Goal: Task Accomplishment & Management: Use online tool/utility

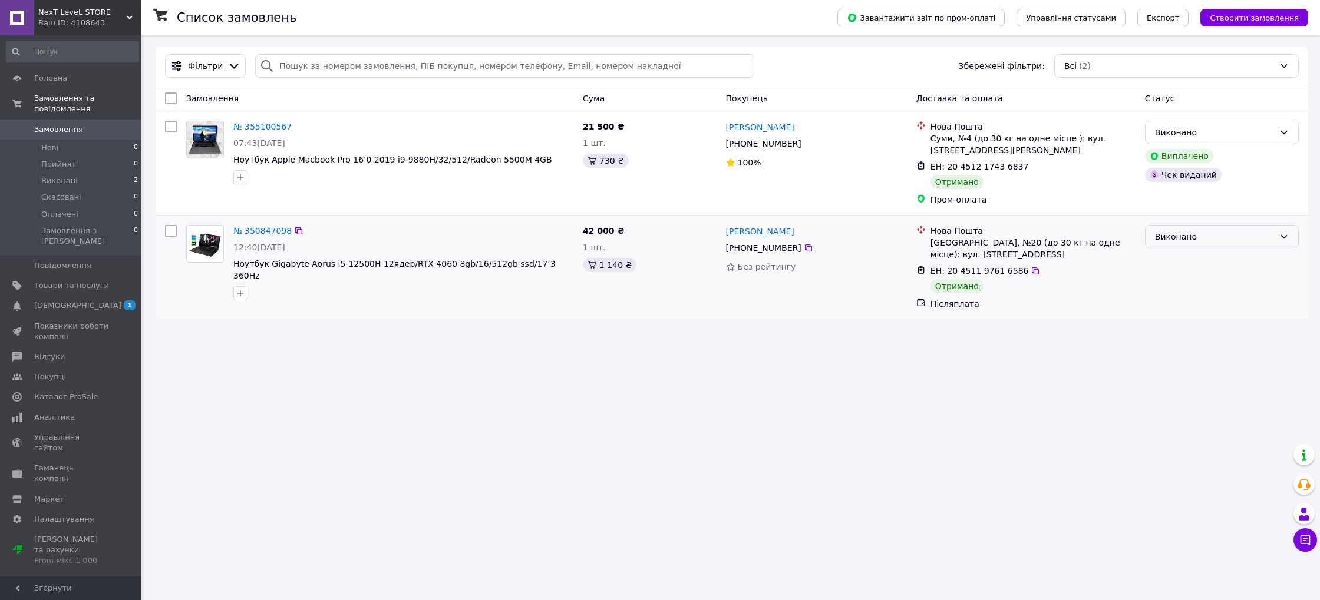
click at [1220, 236] on div "Виконано" at bounding box center [1215, 236] width 120 height 13
click at [1036, 389] on div "Список замовлень Завантажити звіт по пром-оплаті Управління статусами Експорт С…" at bounding box center [732, 300] width 1176 height 600
click at [67, 280] on span "Товари та послуги" at bounding box center [71, 285] width 75 height 11
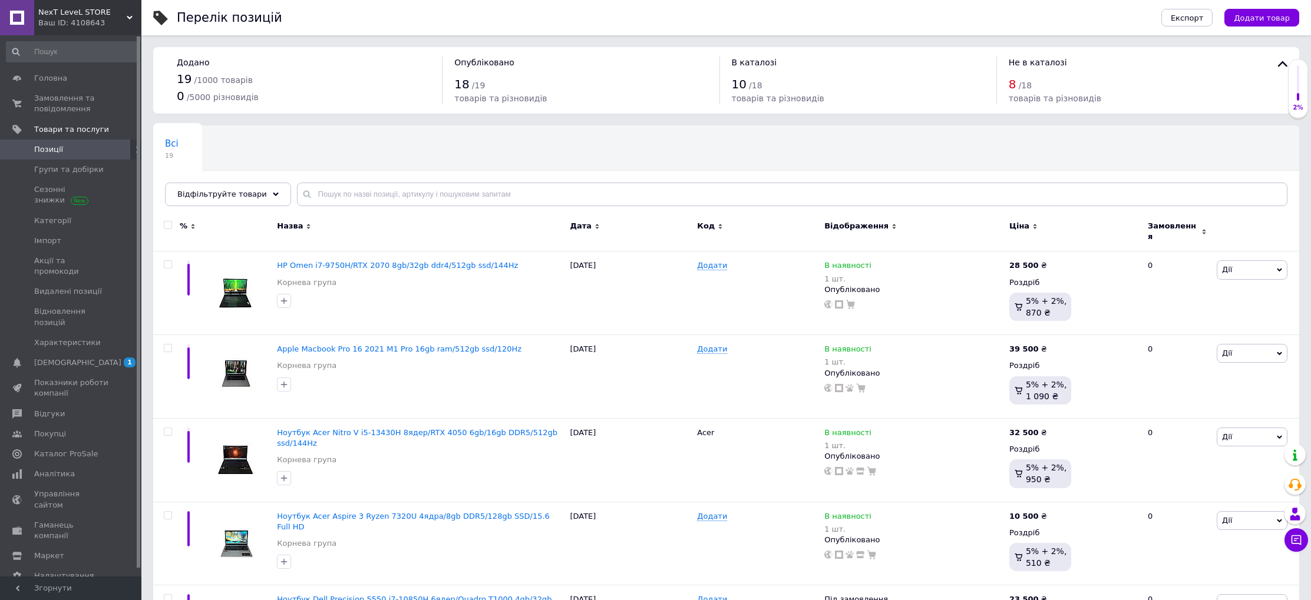
click at [177, 147] on span "Всі" at bounding box center [172, 143] width 14 height 11
click at [176, 143] on span "Всі" at bounding box center [172, 143] width 14 height 11
click at [130, 148] on span at bounding box center [137, 150] width 15 height 20
click at [136, 151] on use at bounding box center [138, 150] width 4 height 6
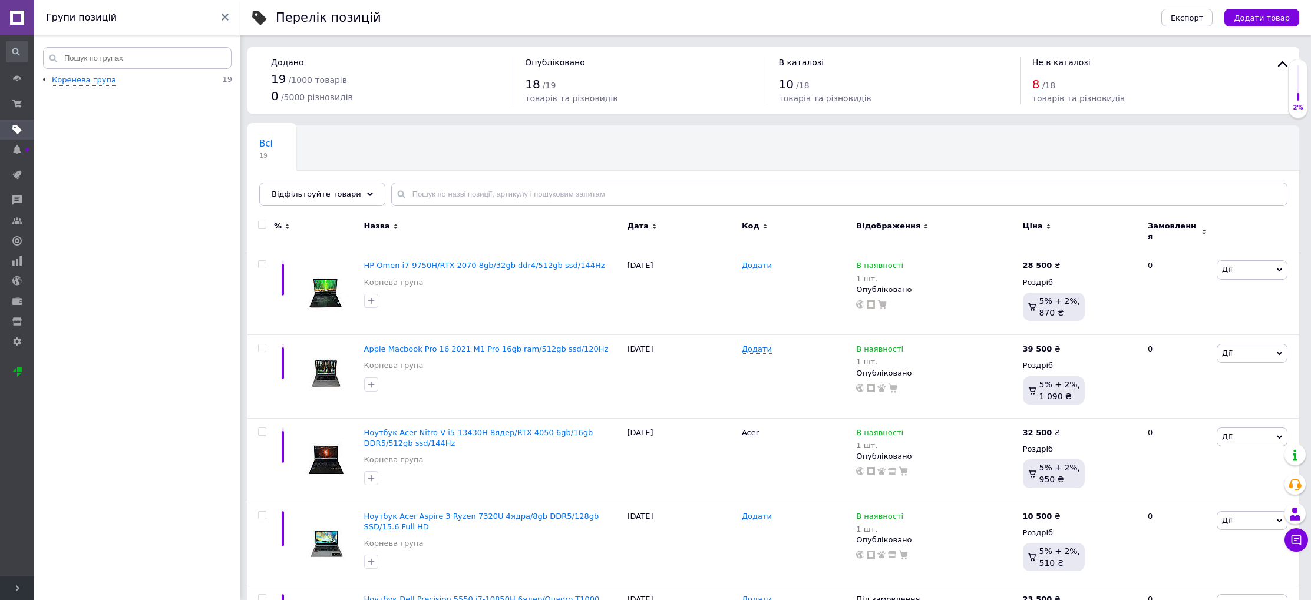
click at [1062, 87] on div "8 / 18" at bounding box center [1146, 84] width 229 height 17
click at [1039, 88] on span "8" at bounding box center [1036, 84] width 8 height 14
drag, startPoint x: 1007, startPoint y: 92, endPoint x: 1039, endPoint y: 92, distance: 31.8
click at [1007, 94] on div "В каталозі 10 / 18 товарів та різновидів" at bounding box center [892, 81] width 253 height 48
click at [1045, 91] on div "8 / 18" at bounding box center [1146, 84] width 229 height 17
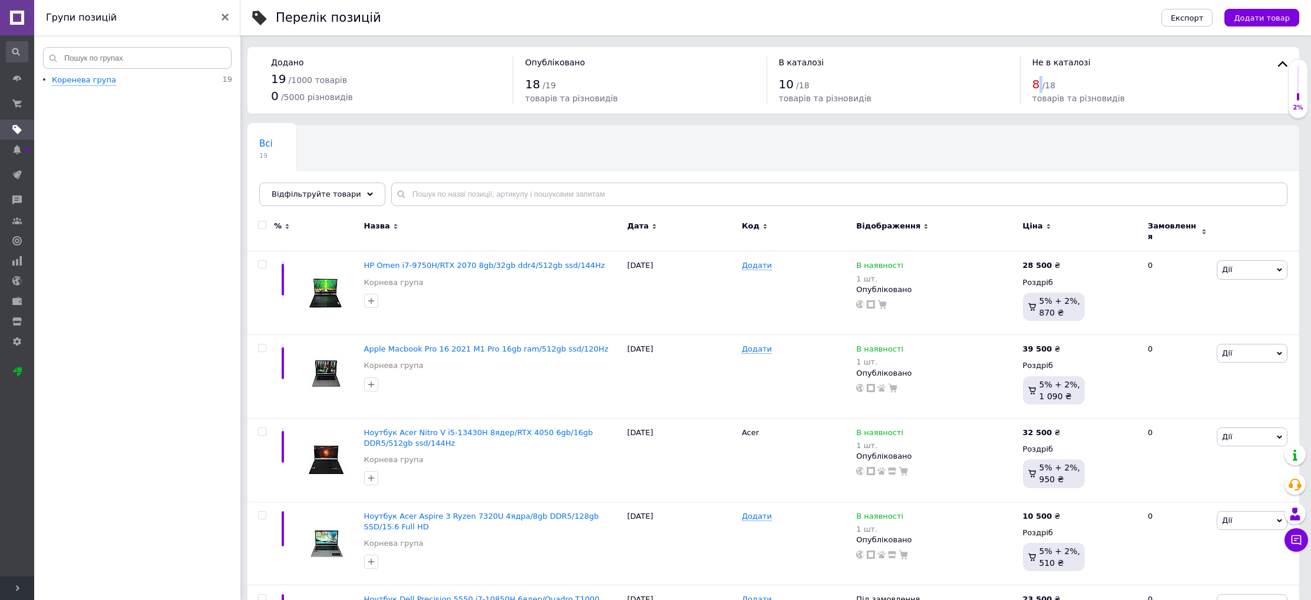
click at [1039, 85] on div "8 / 18" at bounding box center [1146, 84] width 229 height 17
drag, startPoint x: 1039, startPoint y: 85, endPoint x: 1041, endPoint y: 78, distance: 7.3
click at [1039, 82] on div "8 / 18" at bounding box center [1146, 84] width 229 height 17
click at [1041, 77] on div "8 / 18" at bounding box center [1146, 84] width 229 height 17
click at [792, 85] on div "10 / 18" at bounding box center [893, 84] width 229 height 17
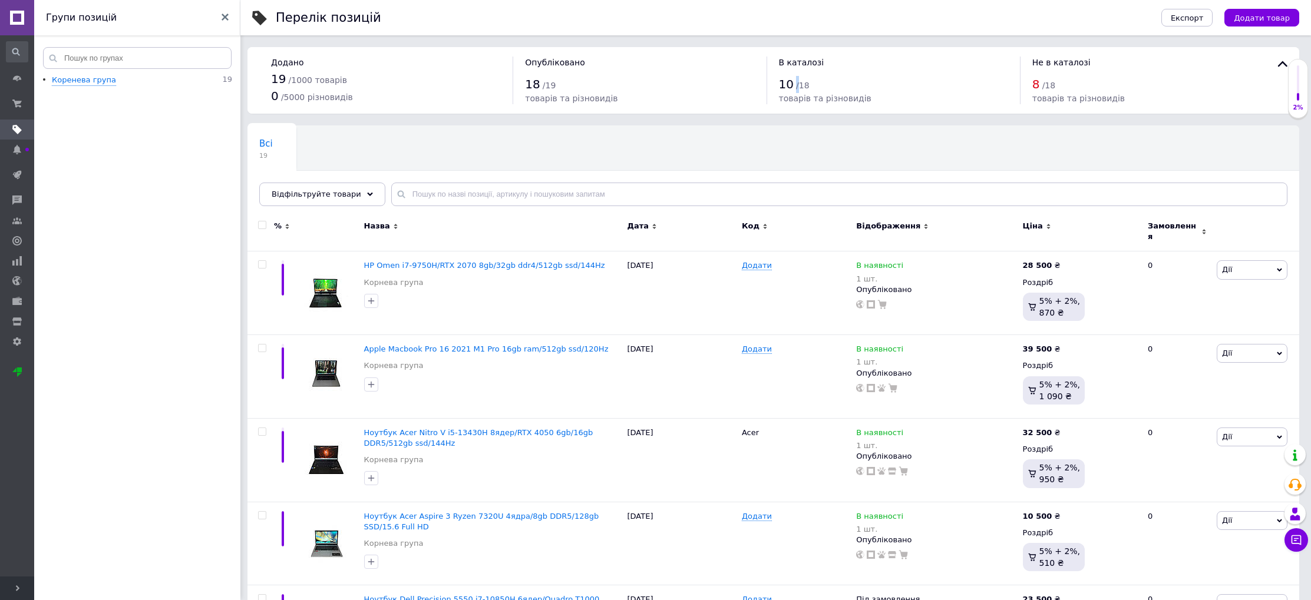
drag, startPoint x: 792, startPoint y: 85, endPoint x: 1034, endPoint y: 95, distance: 242.4
click at [792, 85] on div "10 / 18" at bounding box center [893, 84] width 229 height 17
drag, startPoint x: 1069, startPoint y: 94, endPoint x: 1045, endPoint y: 89, distance: 24.7
click at [1068, 94] on span "товарів та різновидів" at bounding box center [1078, 98] width 92 height 9
click at [1045, 89] on span "/ 18" at bounding box center [1049, 85] width 14 height 9
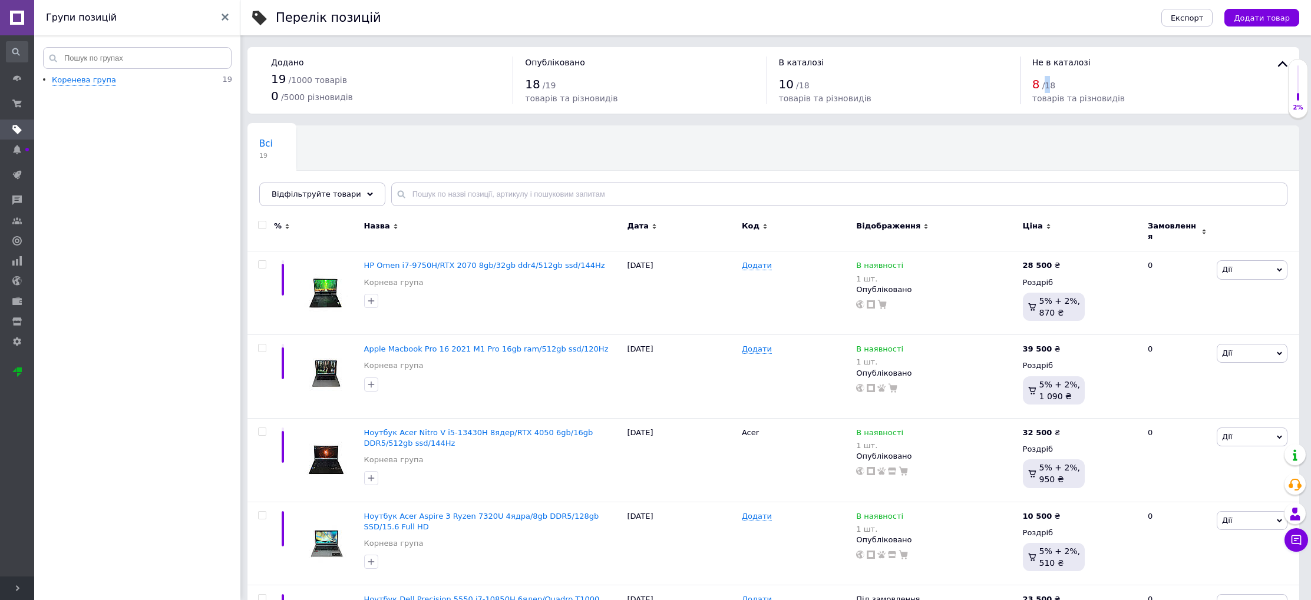
click at [1045, 88] on span "/ 18" at bounding box center [1049, 85] width 14 height 9
click at [1046, 88] on span "/ 18" at bounding box center [1049, 85] width 14 height 9
click at [1046, 87] on span "/ 18" at bounding box center [1049, 85] width 14 height 9
drag, startPoint x: 308, startPoint y: 69, endPoint x: 289, endPoint y: 71, distance: 18.4
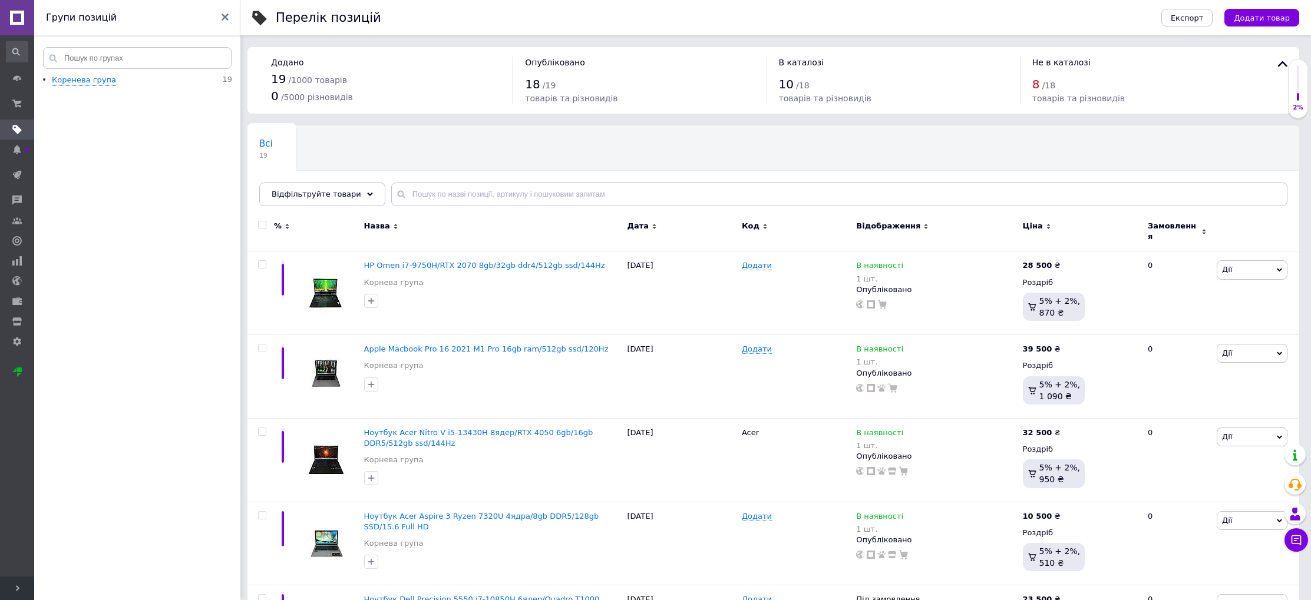
click at [306, 70] on div "Додано 19 / 1000 товарів 0 / 5000 різновидів" at bounding box center [385, 81] width 253 height 48
drag, startPoint x: 289, startPoint y: 71, endPoint x: 285, endPoint y: 75, distance: 6.3
click at [287, 74] on div "19 / 1000 товарів" at bounding box center [386, 79] width 230 height 17
click at [284, 83] on div "19 / 1000 товарів" at bounding box center [386, 79] width 230 height 17
click at [211, 81] on div "Коренева група 19" at bounding box center [142, 80] width 180 height 11
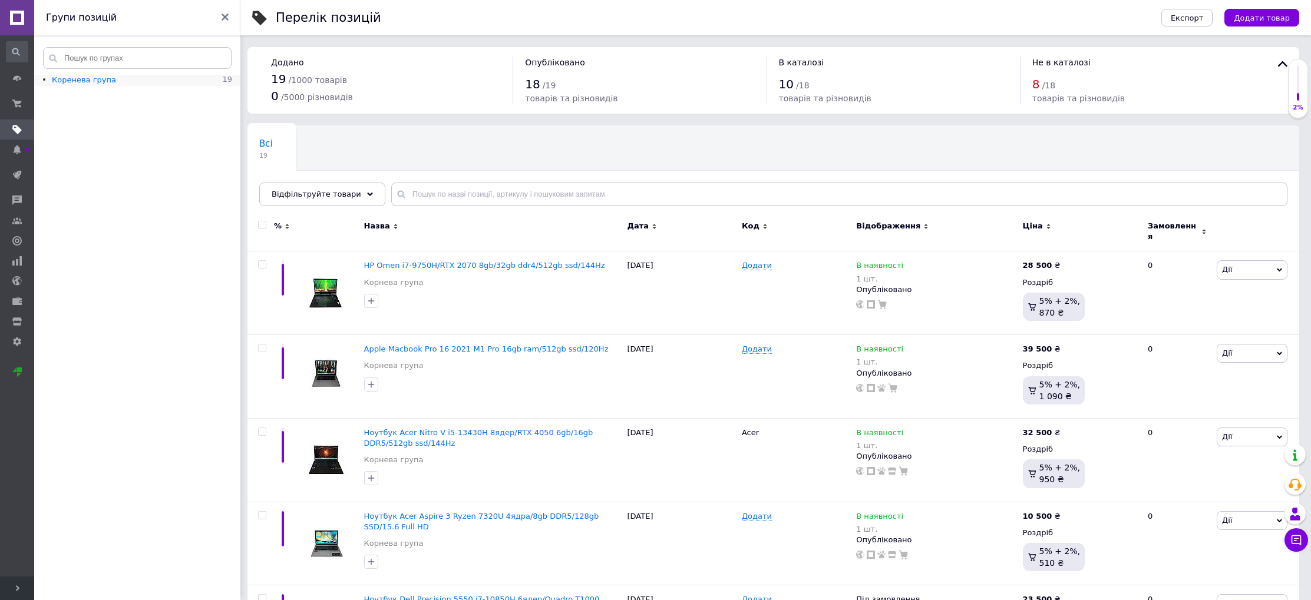
click at [94, 82] on div "Коренева група" at bounding box center [84, 80] width 64 height 11
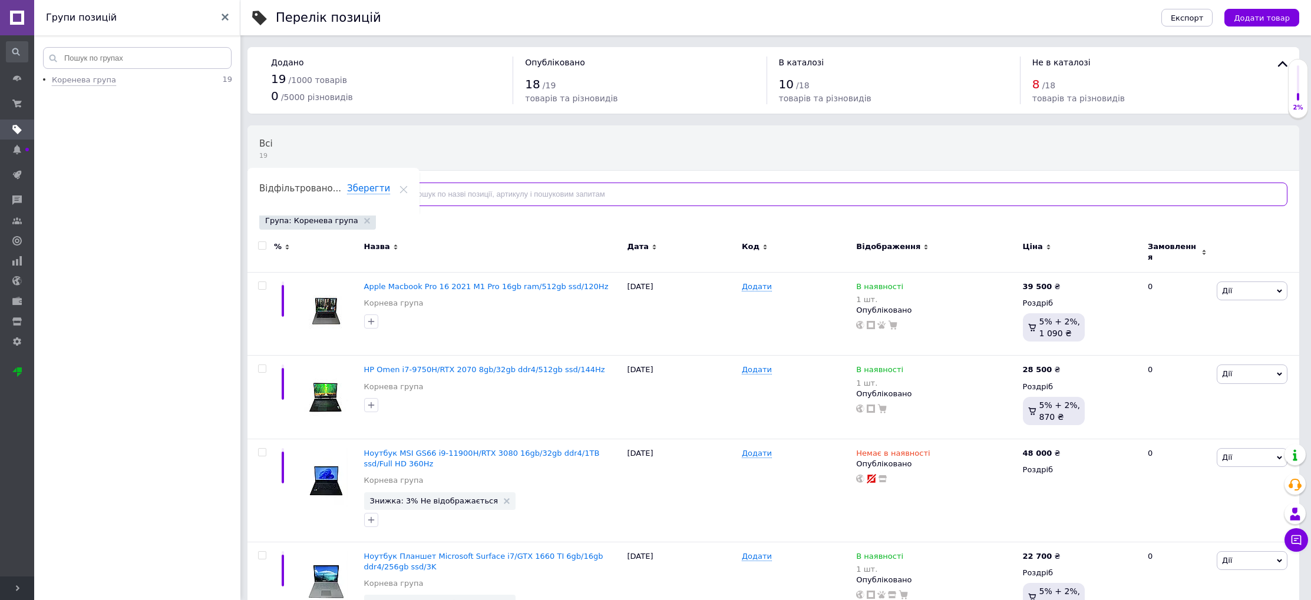
click at [462, 199] on input "text" at bounding box center [839, 195] width 896 height 24
type input "в"
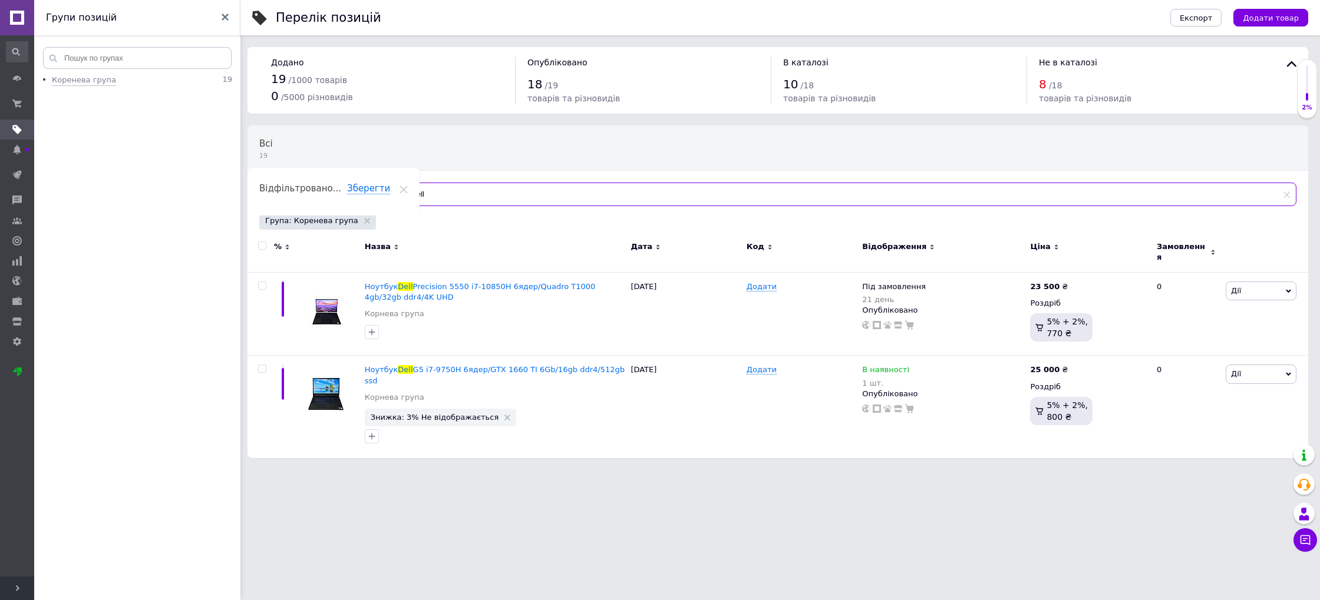
type input "dell"
click at [226, 18] on use at bounding box center [225, 17] width 7 height 7
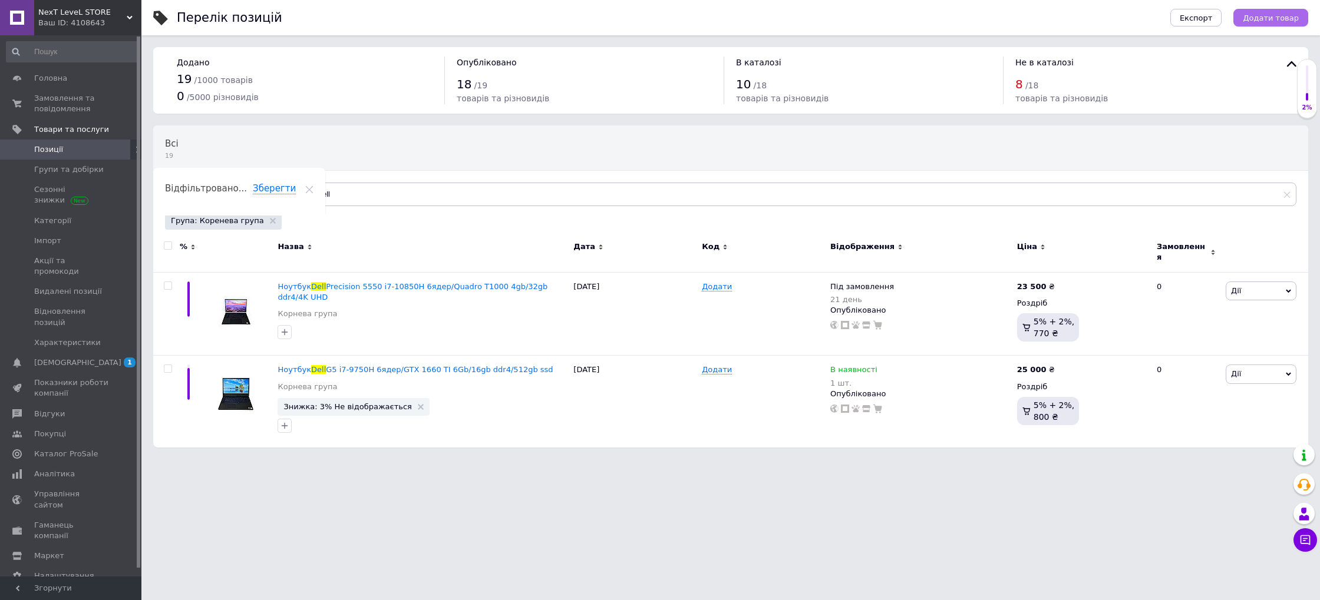
click at [1273, 19] on span "Додати товар" at bounding box center [1271, 18] width 56 height 9
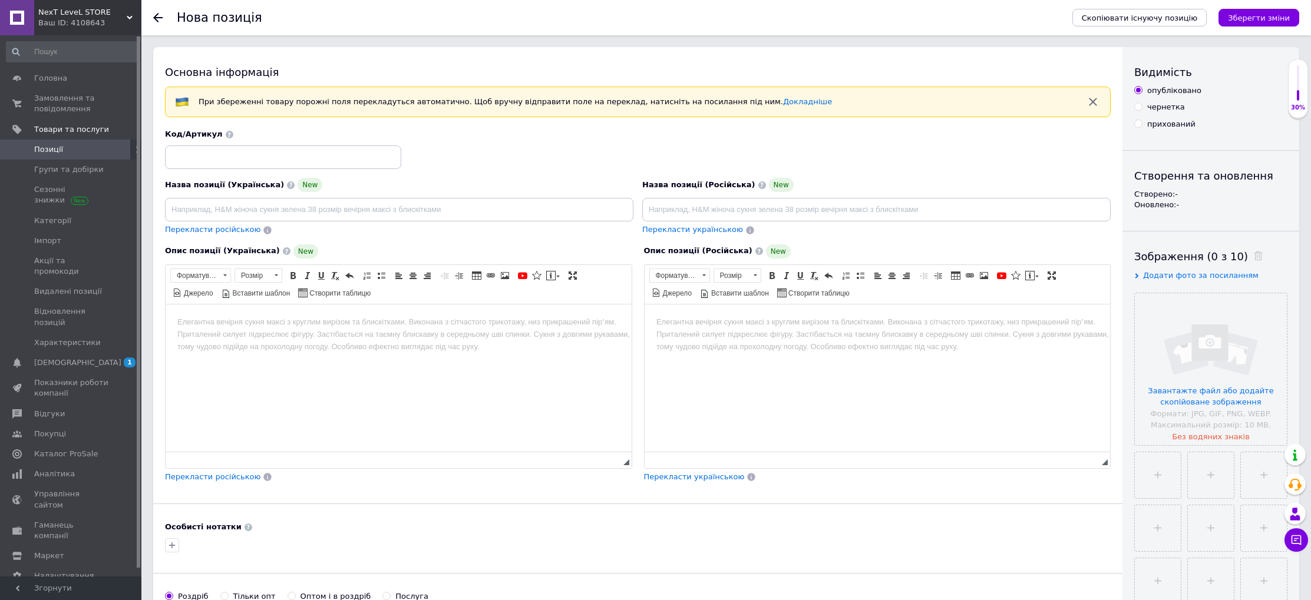
click at [68, 153] on span "Позиції" at bounding box center [71, 149] width 75 height 11
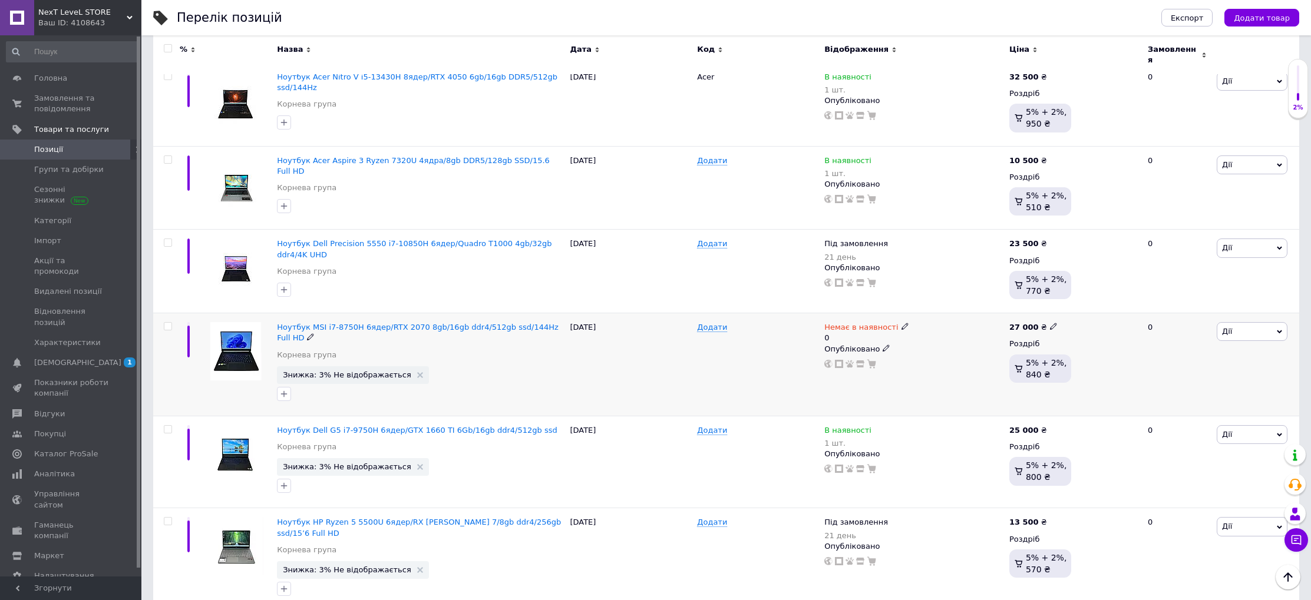
scroll to position [357, 0]
